Goal: Find specific page/section: Find specific page/section

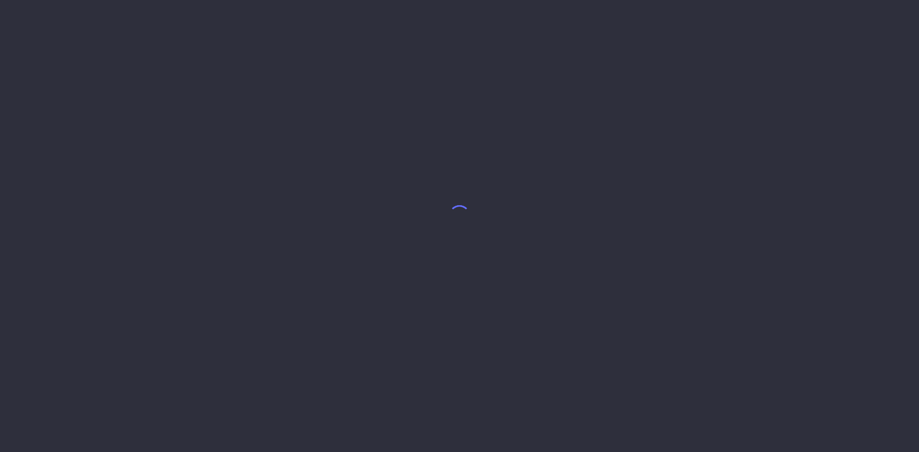
select select "8"
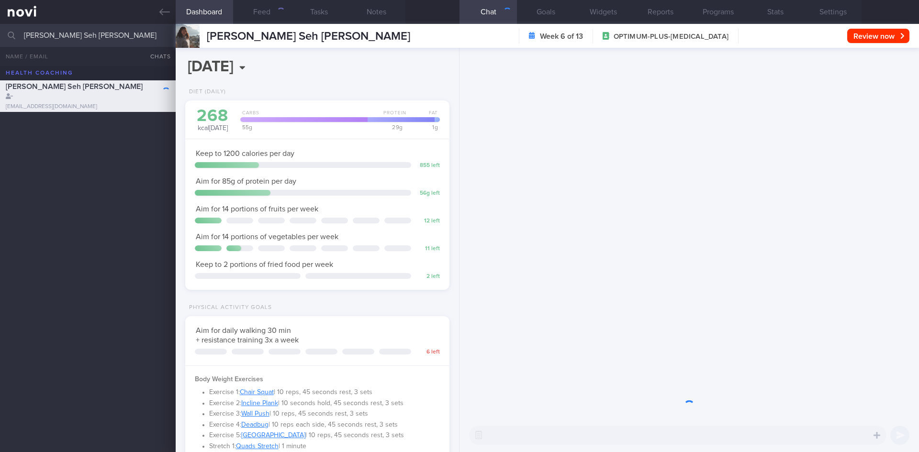
scroll to position [120, 240]
click at [102, 34] on input "[PERSON_NAME] Seh [PERSON_NAME]" at bounding box center [459, 35] width 919 height 23
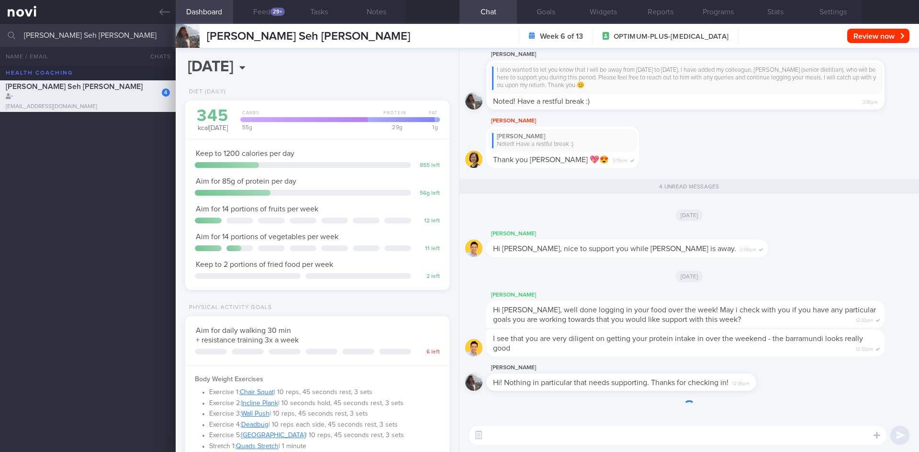
click at [102, 34] on input "[PERSON_NAME] Seh [PERSON_NAME]" at bounding box center [459, 35] width 919 height 23
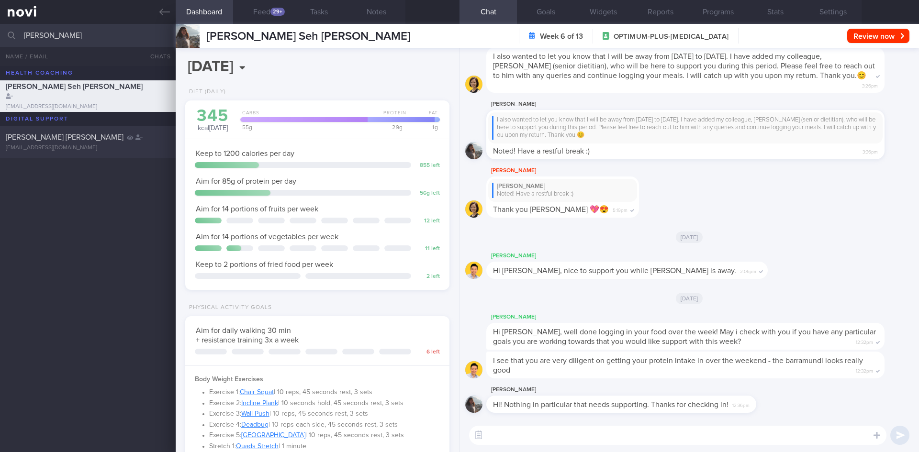
type input "[PERSON_NAME]"
click at [117, 134] on div "[PERSON_NAME] [PERSON_NAME]" at bounding box center [87, 138] width 162 height 10
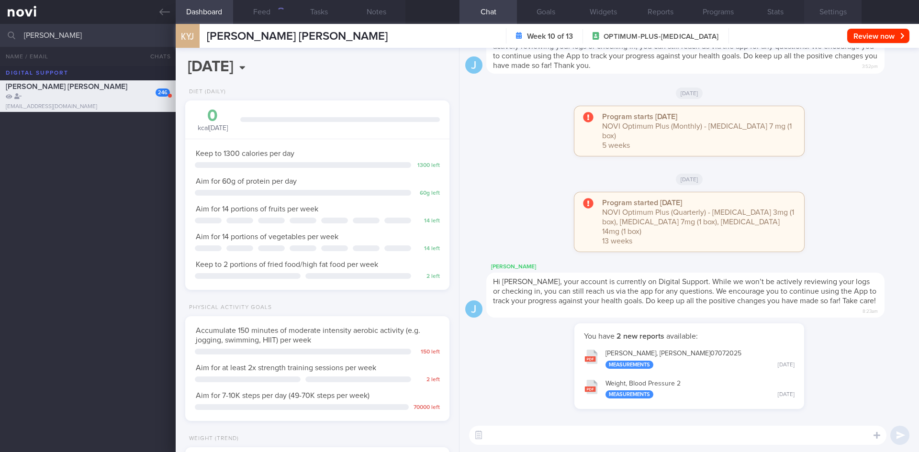
click at [836, 15] on button "Settings" at bounding box center [832, 12] width 57 height 24
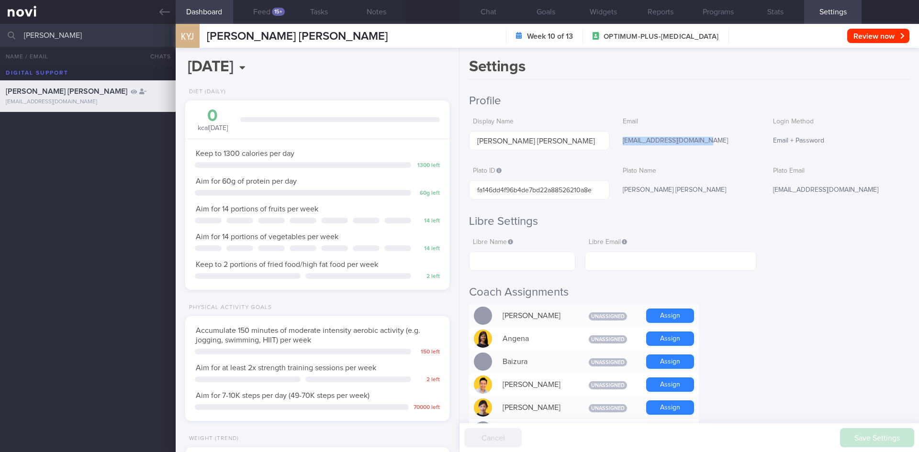
drag, startPoint x: 622, startPoint y: 142, endPoint x: 720, endPoint y: 142, distance: 98.1
click at [720, 142] on div "[EMAIL_ADDRESS][DOMAIN_NAME]" at bounding box center [689, 141] width 140 height 20
copy div "[EMAIL_ADDRESS][DOMAIN_NAME]"
